Goal: Use online tool/utility: Use online tool/utility

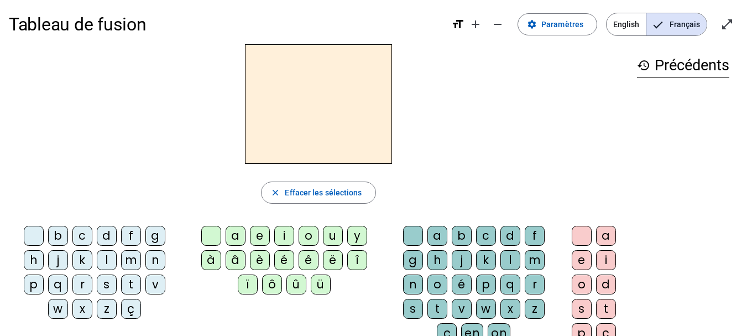
scroll to position [1, 0]
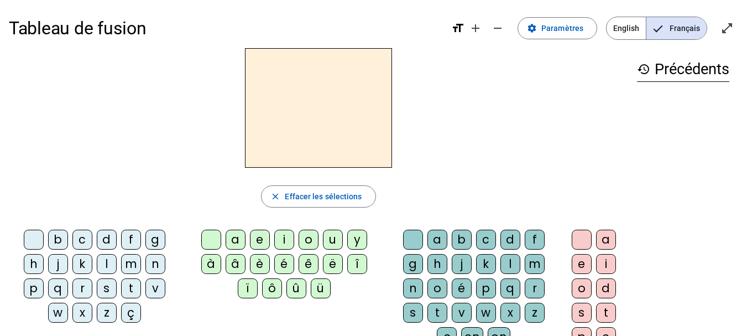
click at [56, 271] on div "j" at bounding box center [58, 264] width 20 height 20
click at [236, 240] on div "a" at bounding box center [236, 239] width 20 height 20
click at [262, 239] on div "e" at bounding box center [260, 239] width 20 height 20
click at [285, 240] on div "i" at bounding box center [284, 239] width 20 height 20
click at [308, 238] on div "o" at bounding box center [309, 239] width 20 height 20
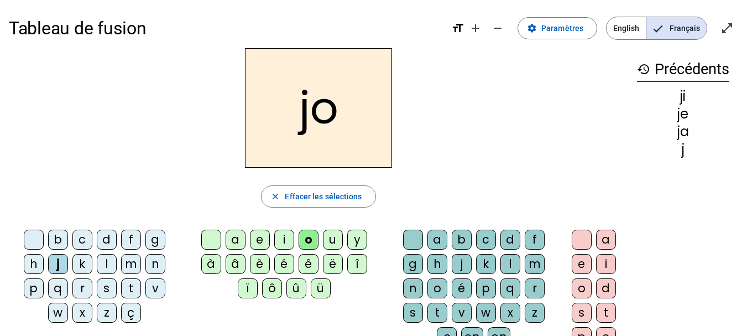
click at [308, 238] on div "o" at bounding box center [309, 239] width 20 height 20
click at [333, 241] on div "u" at bounding box center [333, 239] width 20 height 20
click at [107, 266] on div "l" at bounding box center [107, 264] width 20 height 20
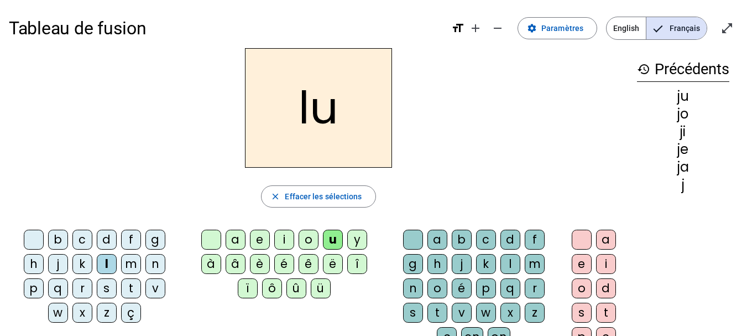
click at [307, 246] on div "o" at bounding box center [309, 239] width 20 height 20
click at [279, 236] on div "i" at bounding box center [284, 239] width 20 height 20
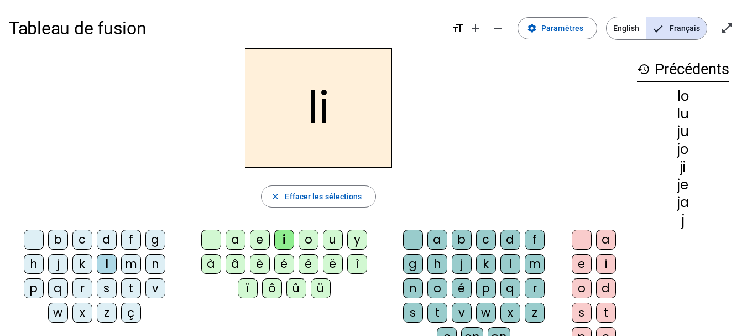
click at [258, 238] on div "e" at bounding box center [260, 239] width 20 height 20
click at [239, 234] on div "a" at bounding box center [236, 239] width 20 height 20
